Goal: Transaction & Acquisition: Obtain resource

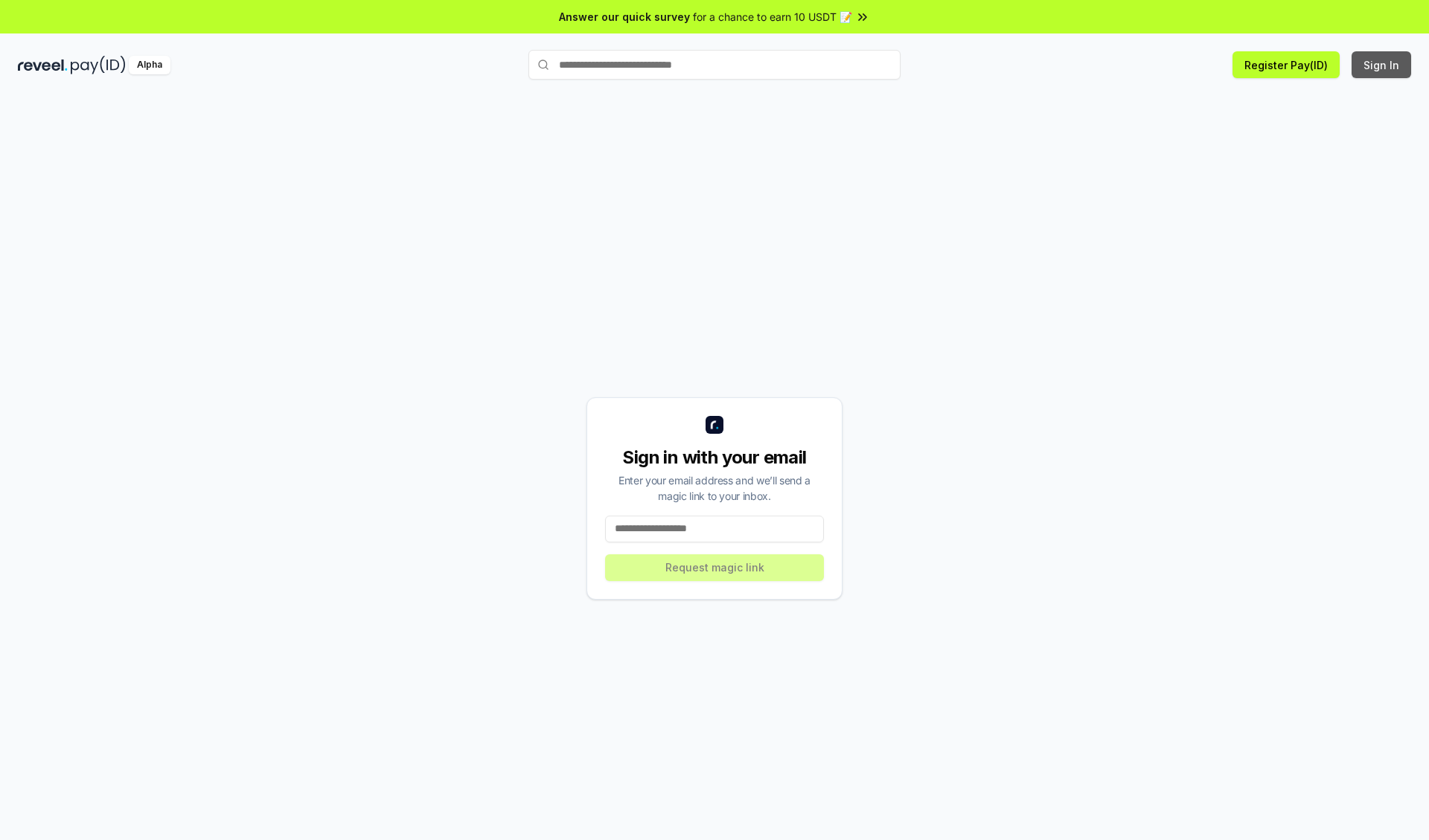
click at [1383, 65] on button "Sign In" at bounding box center [1382, 65] width 60 height 27
type input "**********"
click at [714, 567] on button "Request magic link" at bounding box center [714, 568] width 219 height 27
